Goal: Task Accomplishment & Management: Complete application form

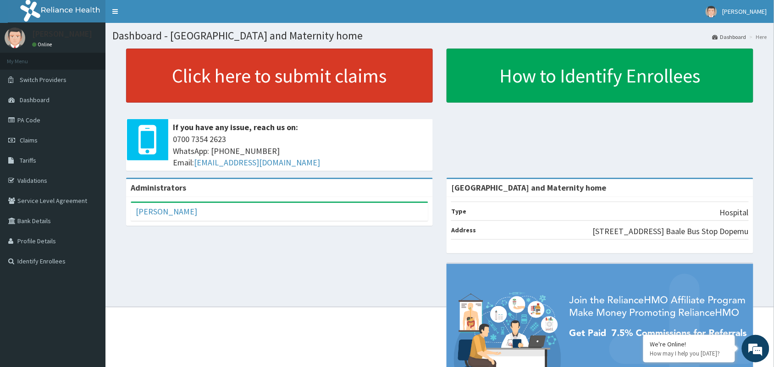
click at [236, 86] on link "Click here to submit claims" at bounding box center [279, 76] width 307 height 54
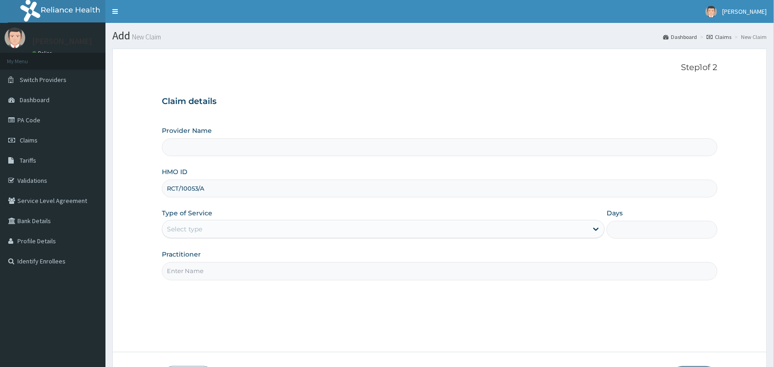
type input "RCT/10053/A"
type input "[GEOGRAPHIC_DATA] and Maternity home"
click at [185, 230] on div "Select type" at bounding box center [184, 229] width 35 height 9
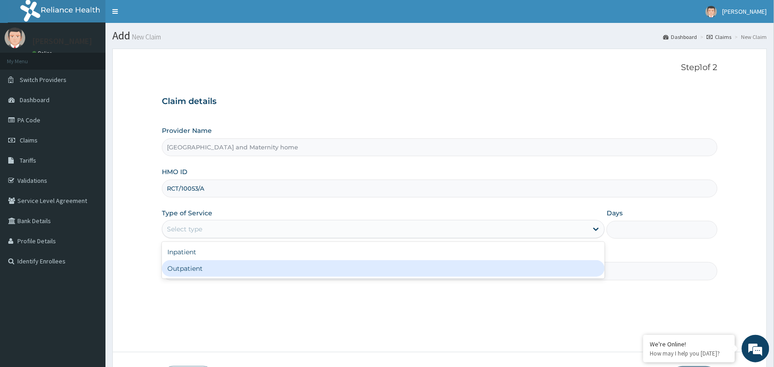
click at [191, 268] on div "Outpatient" at bounding box center [383, 269] width 443 height 17
type input "1"
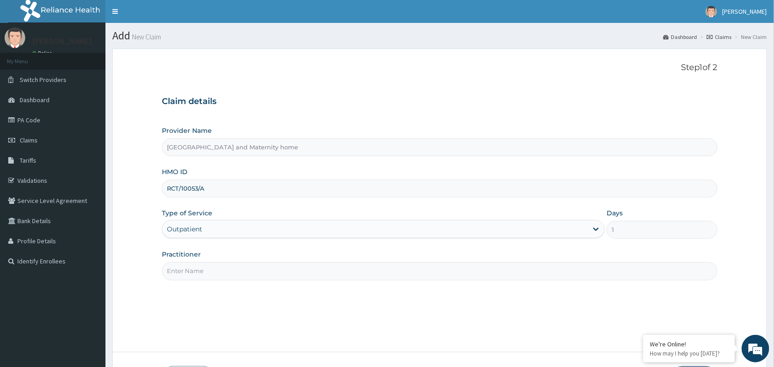
click at [200, 273] on input "Practitioner" at bounding box center [440, 271] width 556 height 18
type input "DR UDOFIA UBONG"
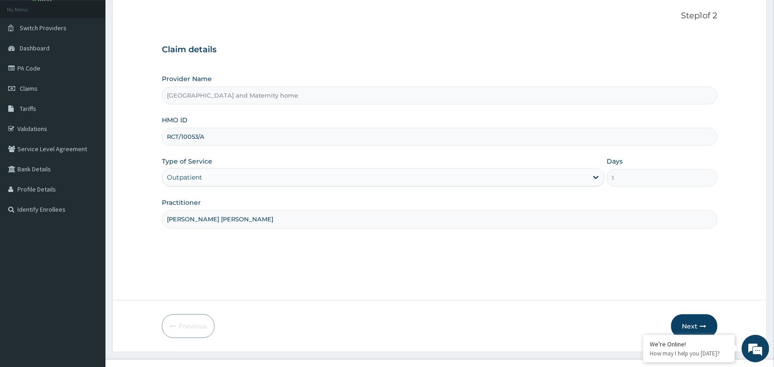
scroll to position [67, 0]
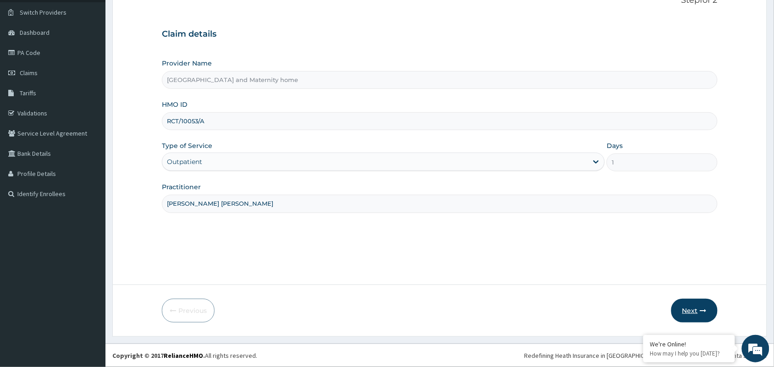
click at [705, 319] on button "Next" at bounding box center [695, 311] width 46 height 24
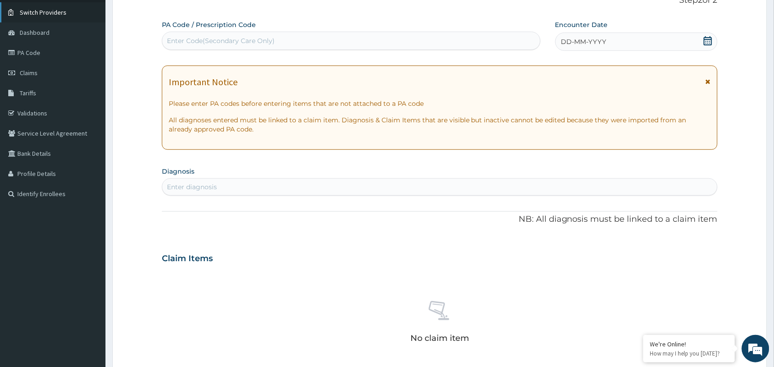
scroll to position [0, 0]
click at [195, 35] on div "Enter Code(Secondary Care Only)" at bounding box center [351, 40] width 378 height 15
paste input "PA/155AD3"
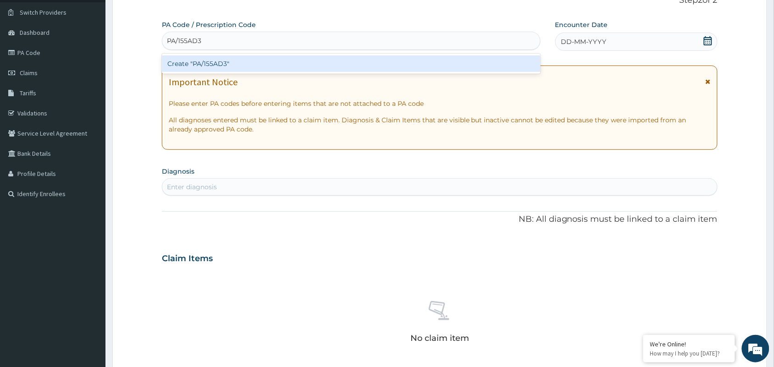
type input "PA/155AD3"
click at [203, 67] on div "Create "PA/155AD3"" at bounding box center [351, 64] width 379 height 17
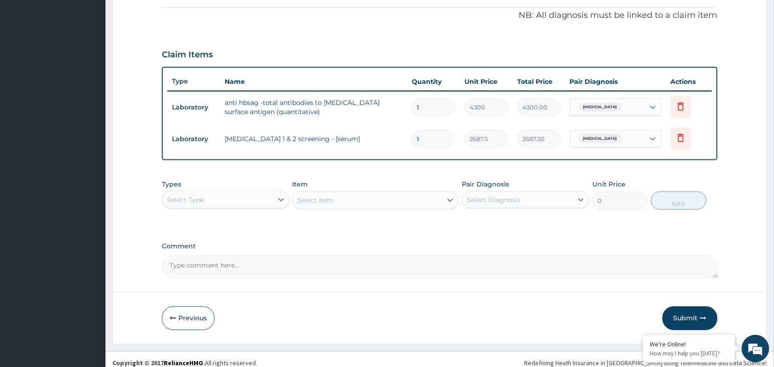
scroll to position [281, 0]
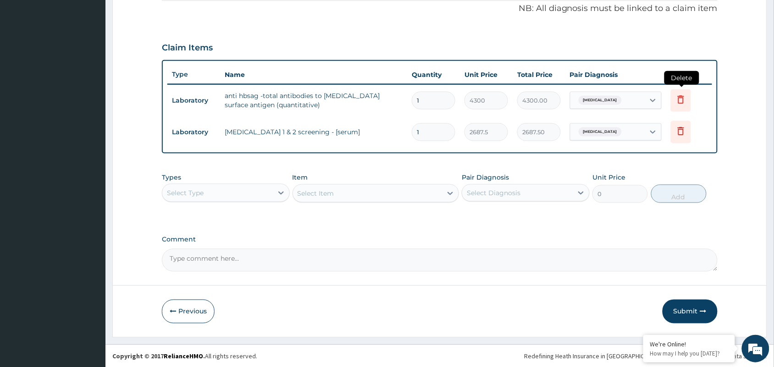
click at [681, 99] on icon at bounding box center [681, 99] width 11 height 11
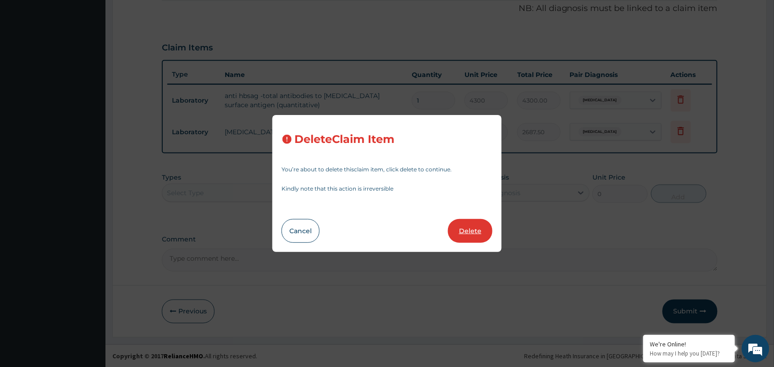
click at [472, 233] on button "Delete" at bounding box center [470, 231] width 44 height 24
type input "2687.5"
type input "2687.50"
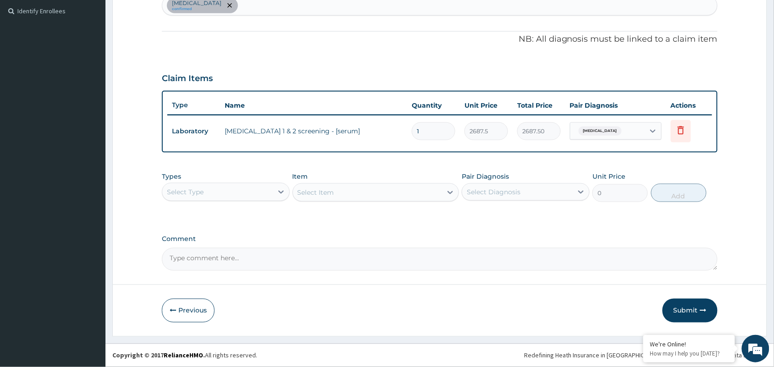
scroll to position [250, 0]
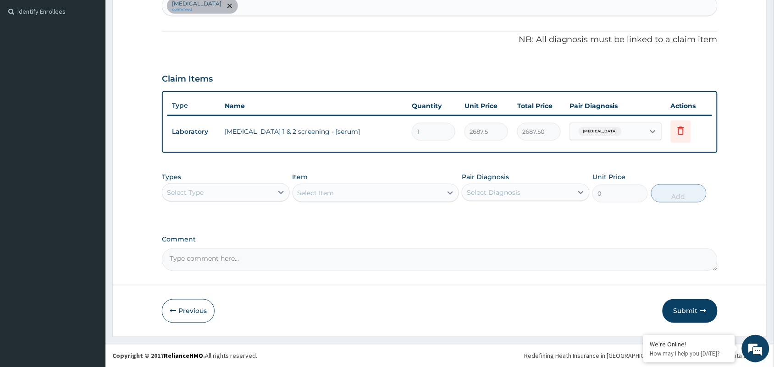
drag, startPoint x: 202, startPoint y: 186, endPoint x: 205, endPoint y: 202, distance: 16.3
click at [204, 193] on div "Select Type" at bounding box center [217, 192] width 111 height 15
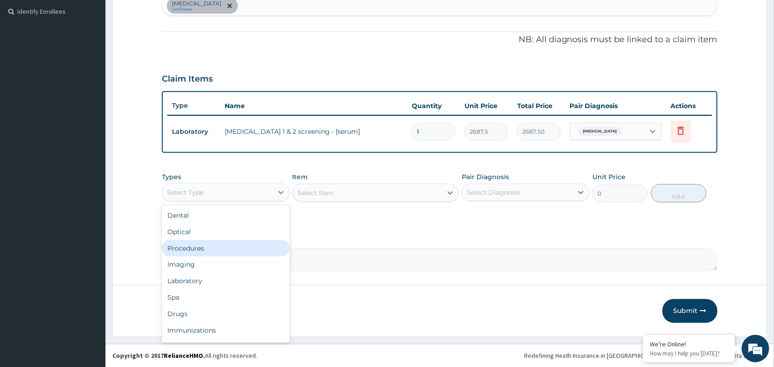
click at [202, 251] on div "Procedures" at bounding box center [226, 248] width 128 height 17
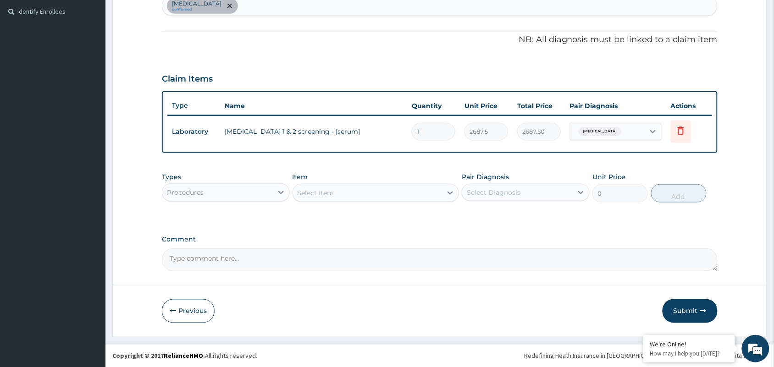
click at [349, 193] on div "Select Item" at bounding box center [368, 193] width 150 height 15
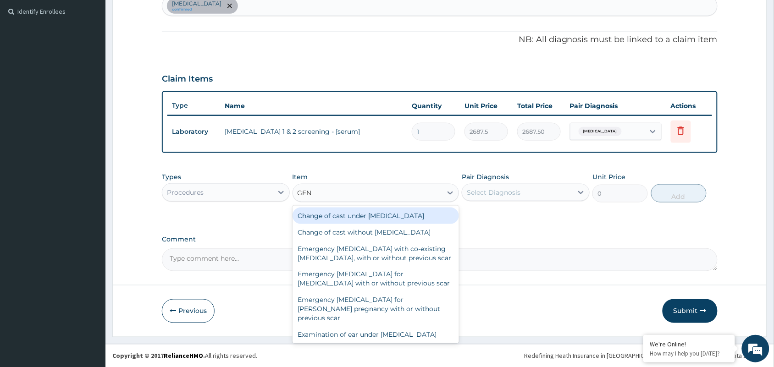
type input "GENE"
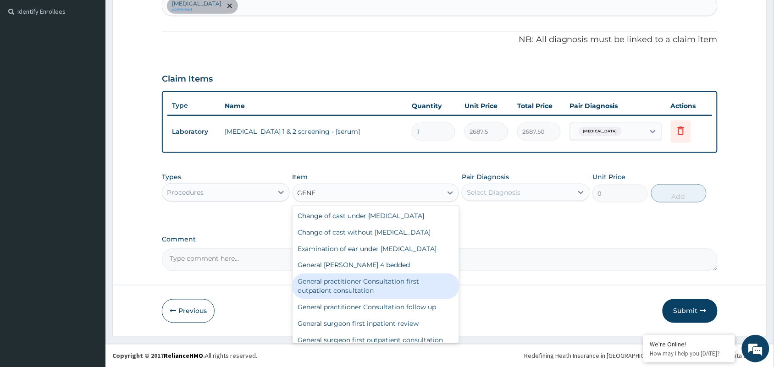
click at [331, 292] on div "General practitioner Consultation first outpatient consultation" at bounding box center [376, 287] width 167 height 26
type input "3547.5"
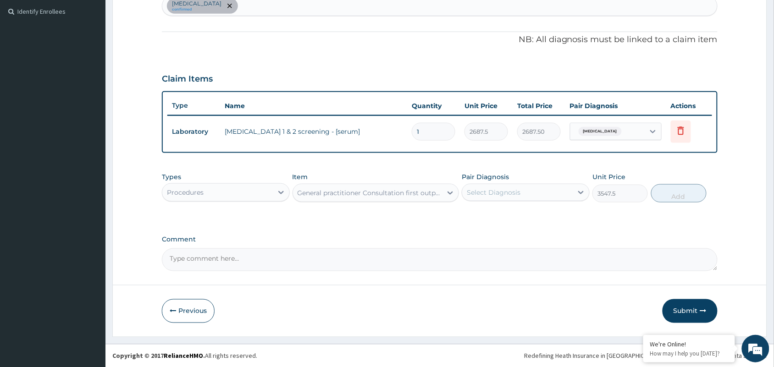
drag, startPoint x: 491, startPoint y: 193, endPoint x: 494, endPoint y: 198, distance: 5.3
click at [491, 193] on div "Select Diagnosis" at bounding box center [494, 192] width 54 height 9
click at [502, 218] on label "External hemorrhoids" at bounding box center [505, 215] width 57 height 9
checkbox input "true"
click at [684, 200] on button "Add" at bounding box center [679, 193] width 56 height 18
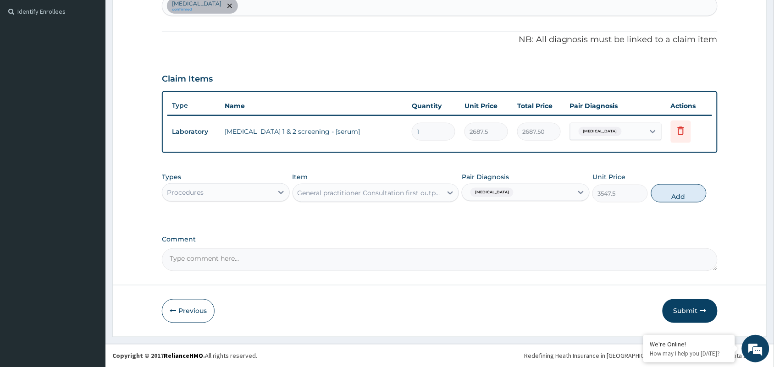
type input "0"
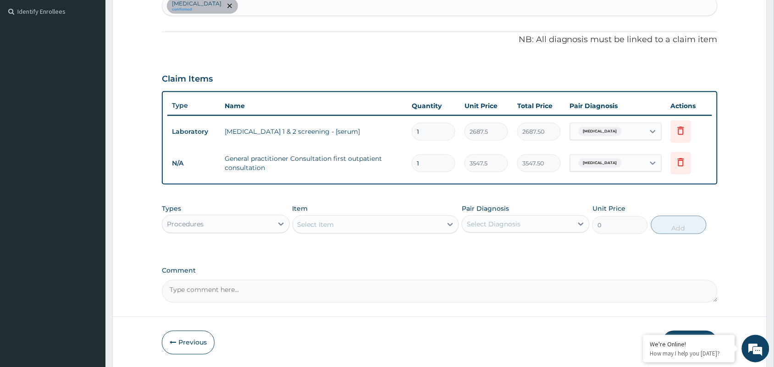
scroll to position [281, 0]
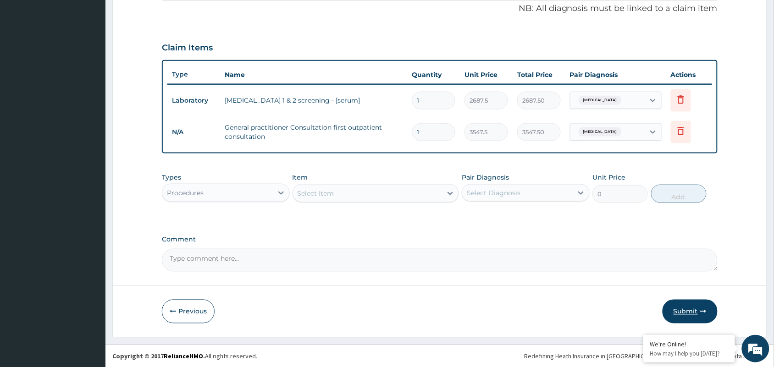
click at [688, 315] on button "Submit" at bounding box center [690, 312] width 55 height 24
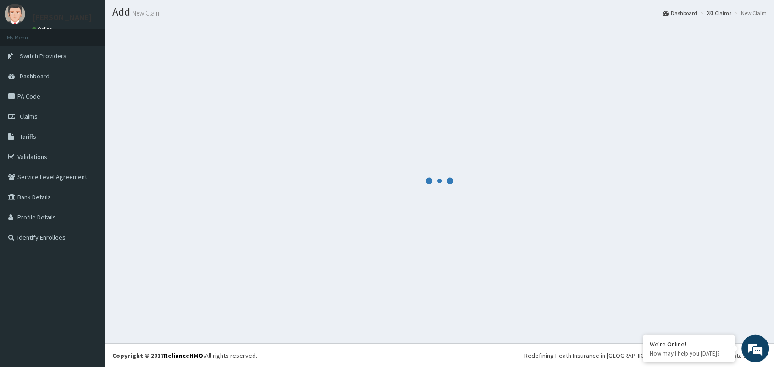
scroll to position [24, 0]
